Goal: Task Accomplishment & Management: Use online tool/utility

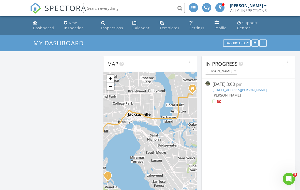
click at [248, 90] on link "5140 Ortega Blvd, Jacksonville, FL 32210" at bounding box center [240, 90] width 54 height 5
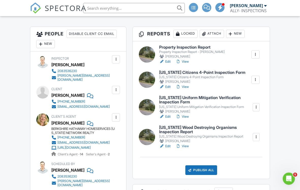
scroll to position [128, 0]
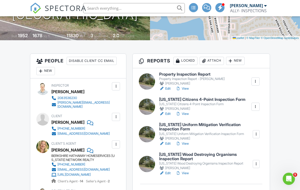
scroll to position [101, 0]
click at [188, 172] on link "View" at bounding box center [182, 173] width 13 height 5
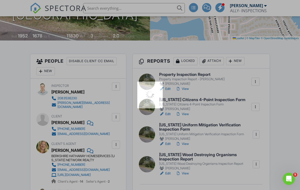
scroll to position [109, 0]
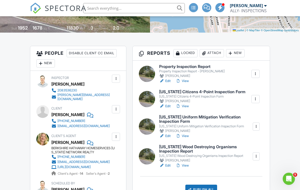
click at [186, 137] on link "View" at bounding box center [182, 135] width 13 height 5
click at [188, 106] on link "View" at bounding box center [182, 106] width 13 height 5
click at [187, 80] on link "View" at bounding box center [182, 80] width 13 height 5
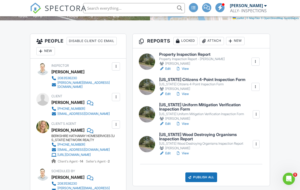
scroll to position [123, 0]
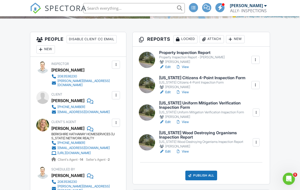
click at [207, 174] on div "Publish All" at bounding box center [201, 175] width 32 height 10
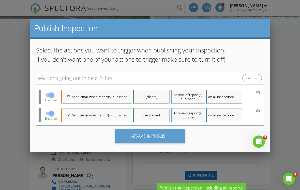
scroll to position [62, 0]
click at [168, 136] on div "Save & Publish" at bounding box center [150, 136] width 70 height 14
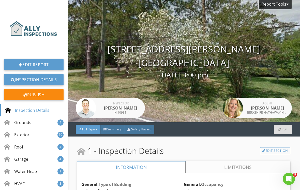
click at [117, 127] on span "Summary" at bounding box center [114, 129] width 14 height 4
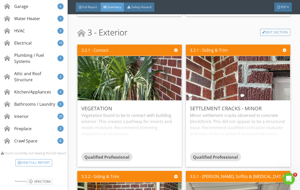
scroll to position [444, 0]
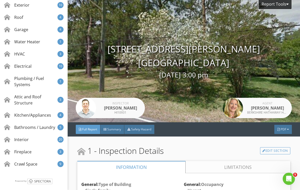
scroll to position [130, 0]
click at [24, 162] on div "Crawl Space" at bounding box center [20, 164] width 33 height 6
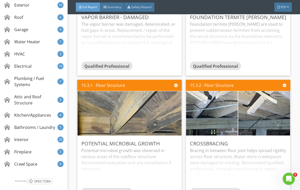
scroll to position [9292, 0]
